Goal: Information Seeking & Learning: Learn about a topic

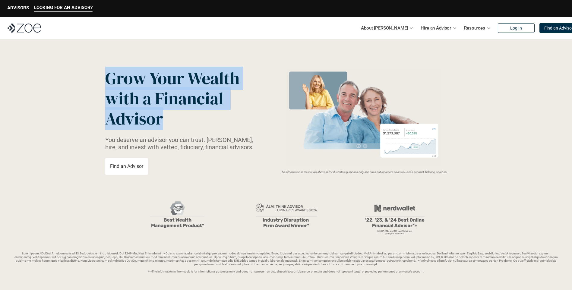
drag, startPoint x: 162, startPoint y: 122, endPoint x: 106, endPoint y: 76, distance: 71.8
click at [106, 76] on p "Grow Your Wealth with a Financial Advisor" at bounding box center [176, 98] width 143 height 61
click at [106, 76] on span "Grow Your Wealth" at bounding box center [172, 78] width 134 height 23
drag, startPoint x: 106, startPoint y: 76, endPoint x: 170, endPoint y: 129, distance: 82.5
click at [170, 129] on div "Grow Your Wealth with a Financial Advisor You deserve an advisor you can trust.…" at bounding box center [183, 121] width 156 height 107
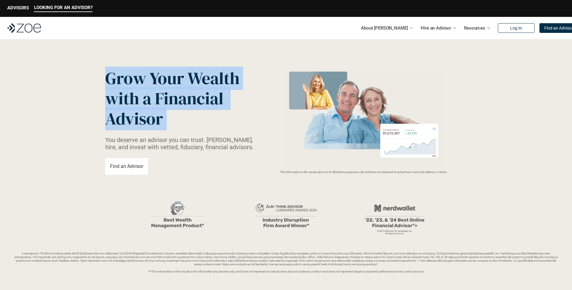
click at [169, 129] on div "Grow Your Wealth with a Financial Advisor You deserve an advisor you can trust.…" at bounding box center [183, 121] width 156 height 107
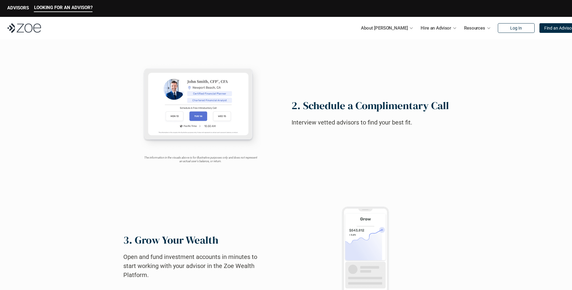
scroll to position [543, 0]
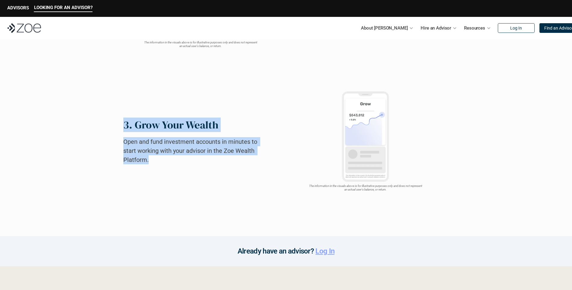
drag, startPoint x: 157, startPoint y: 162, endPoint x: 122, endPoint y: 129, distance: 49.1
drag, startPoint x: 122, startPoint y: 129, endPoint x: 144, endPoint y: 159, distance: 37.4
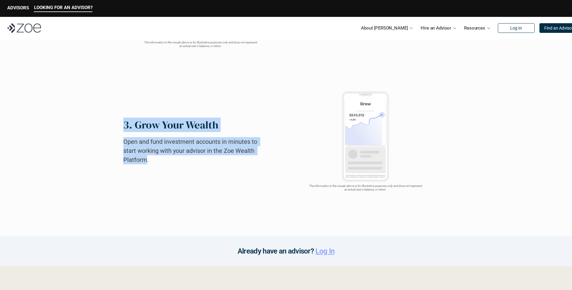
click at [144, 159] on h2 "Open and fund investment accounts in minutes to start working with your advisor…" at bounding box center [195, 150] width 145 height 27
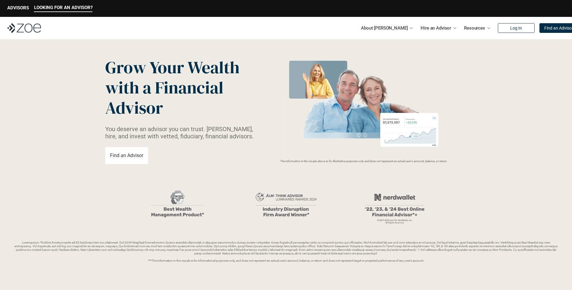
scroll to position [0, 0]
